Goal: Download file/media

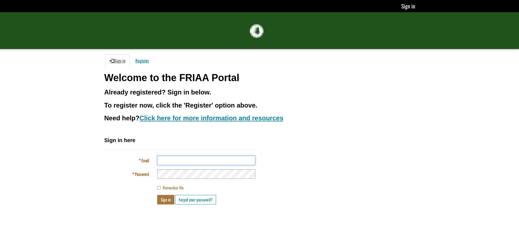
type input "**********"
click at [167, 200] on button "Sign in" at bounding box center [165, 200] width 17 height 10
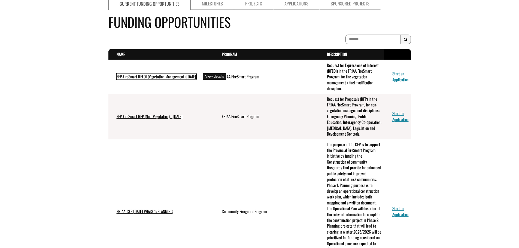
scroll to position [54, 0]
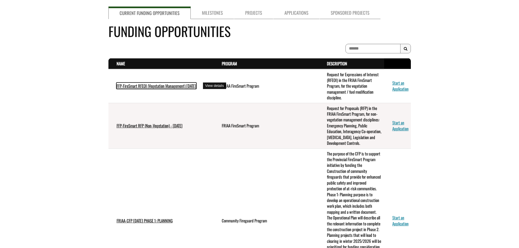
click at [152, 85] on link "FFP-FireSmart RFEOI (Vegetation Management) [DATE]" at bounding box center [155, 86] width 79 height 6
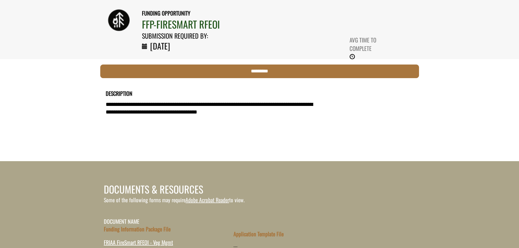
scroll to position [109, 0]
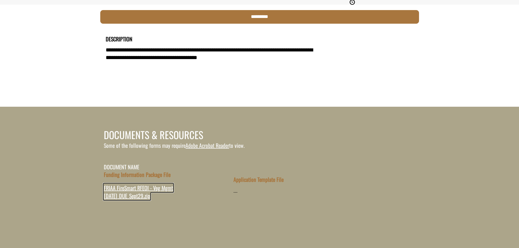
click at [117, 195] on span "FRIAA FireSmart RFEOI - Veg Mgmt July 2025_DUE_Sept29.zip" at bounding box center [138, 192] width 69 height 16
